Goal: Task Accomplishment & Management: Use online tool/utility

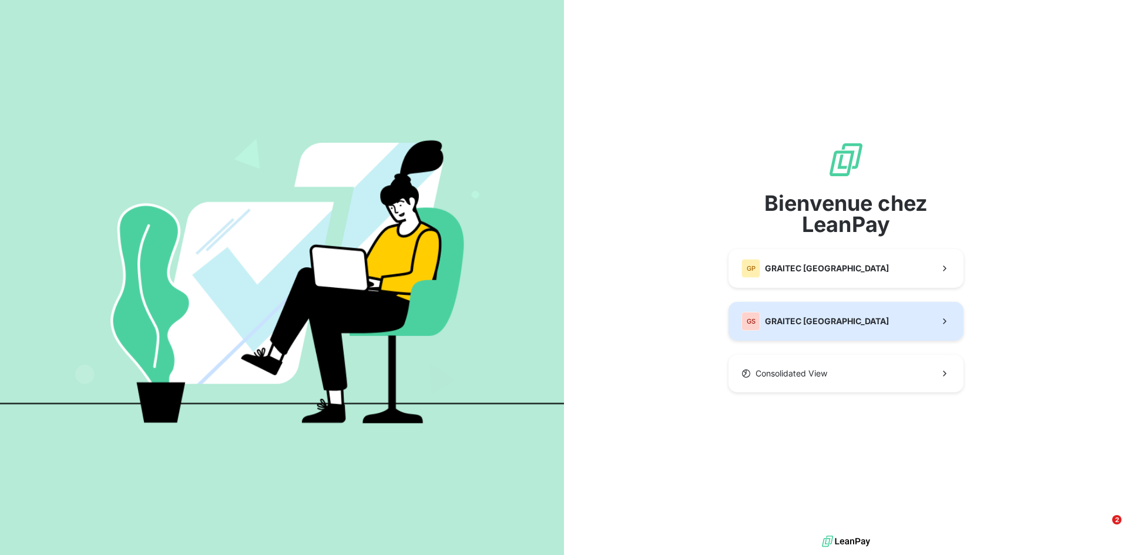
click at [810, 316] on span "GRAITEC [GEOGRAPHIC_DATA]" at bounding box center [827, 322] width 124 height 12
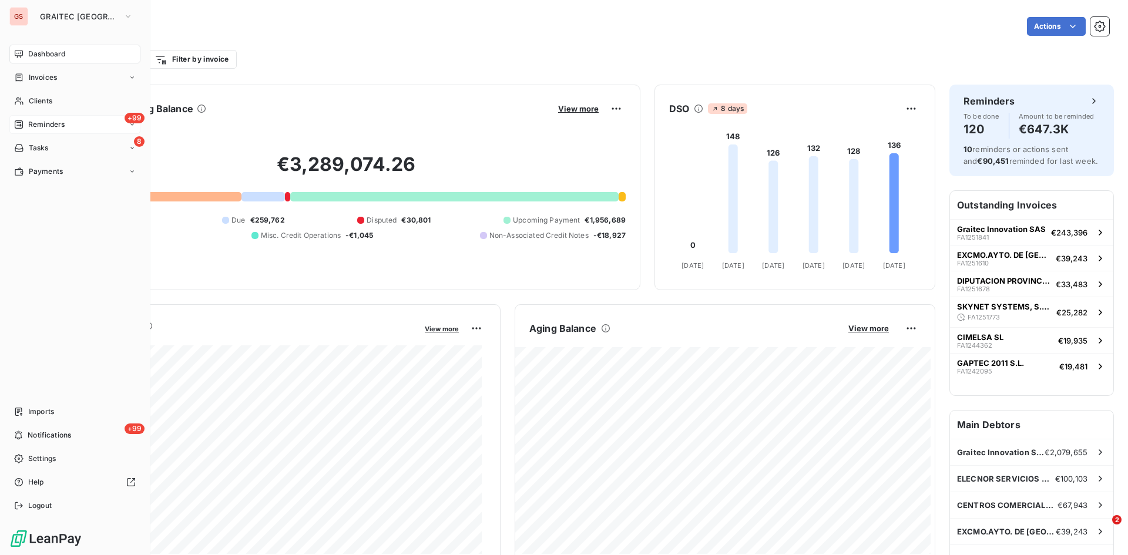
click at [51, 121] on span "Reminders" at bounding box center [46, 124] width 36 height 11
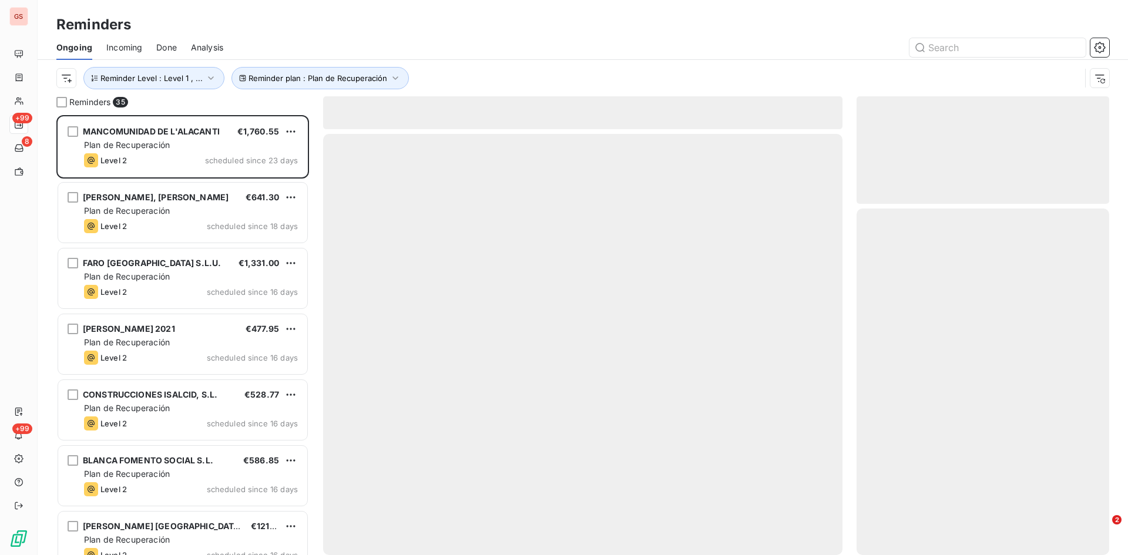
scroll to position [431, 244]
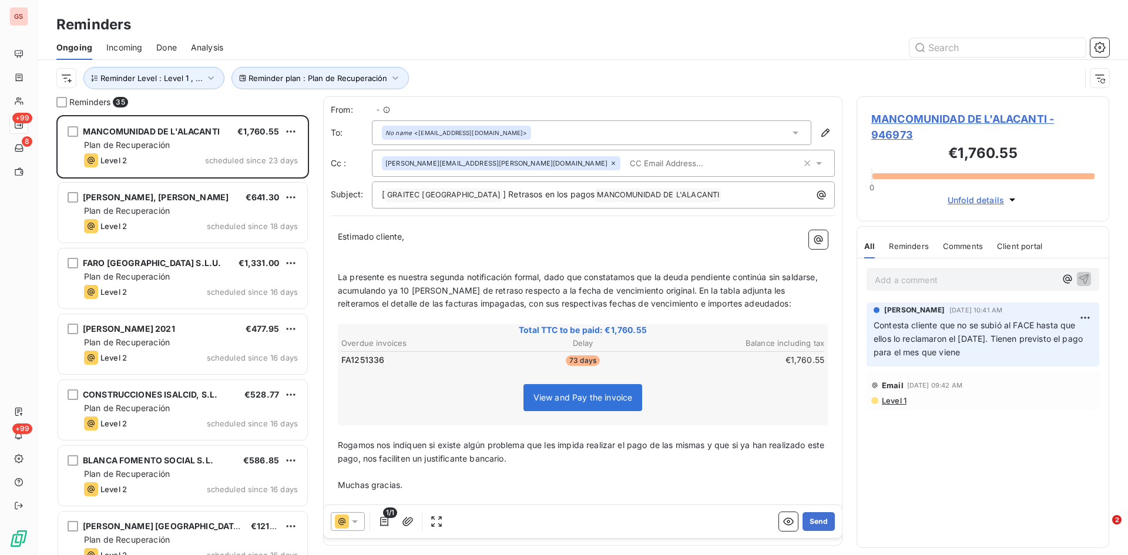
click at [167, 52] on span "Done" at bounding box center [166, 48] width 21 height 12
